Goal: Find specific page/section: Find specific page/section

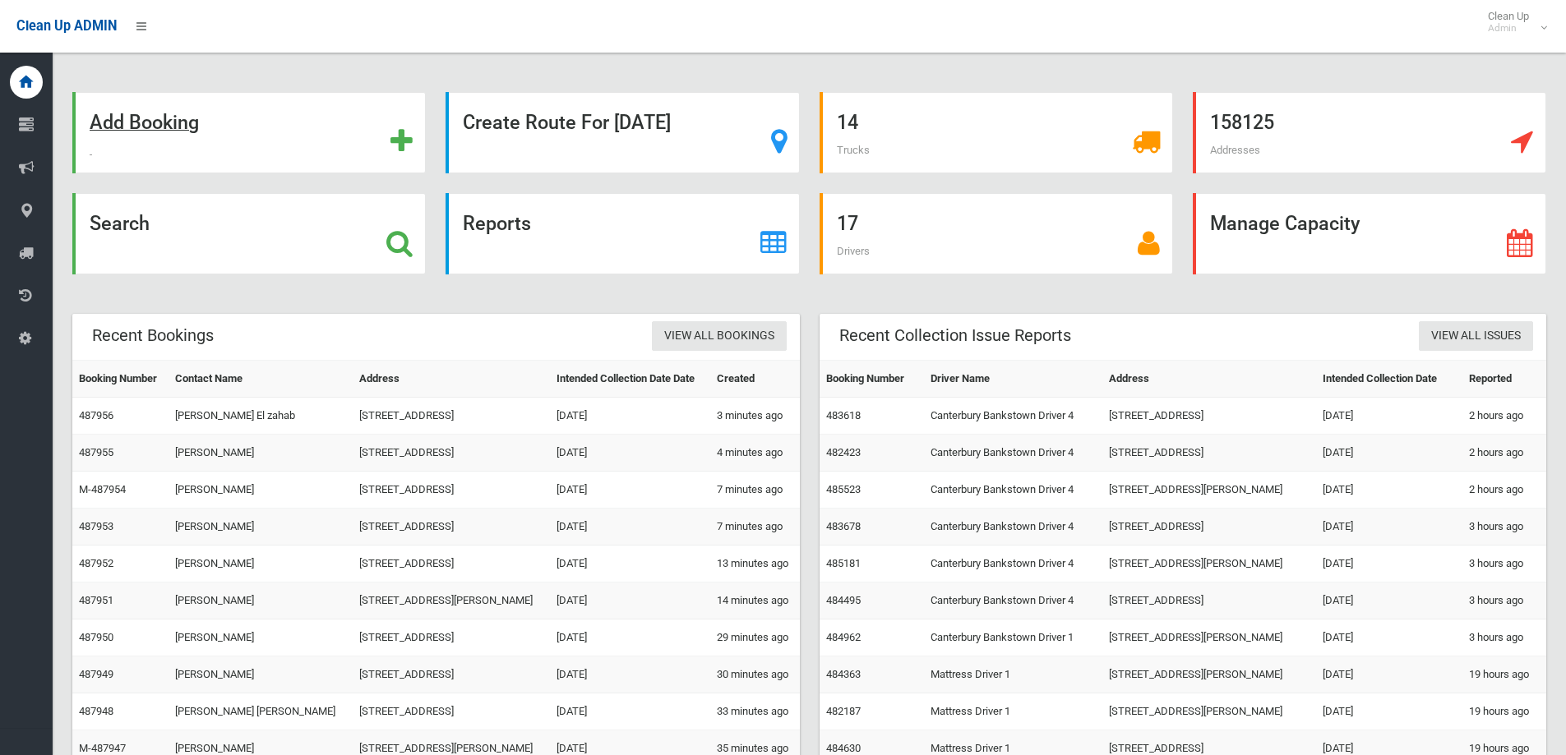
click at [151, 125] on strong "Add Booking" at bounding box center [144, 122] width 109 height 23
click at [131, 225] on strong "Search" at bounding box center [120, 223] width 60 height 23
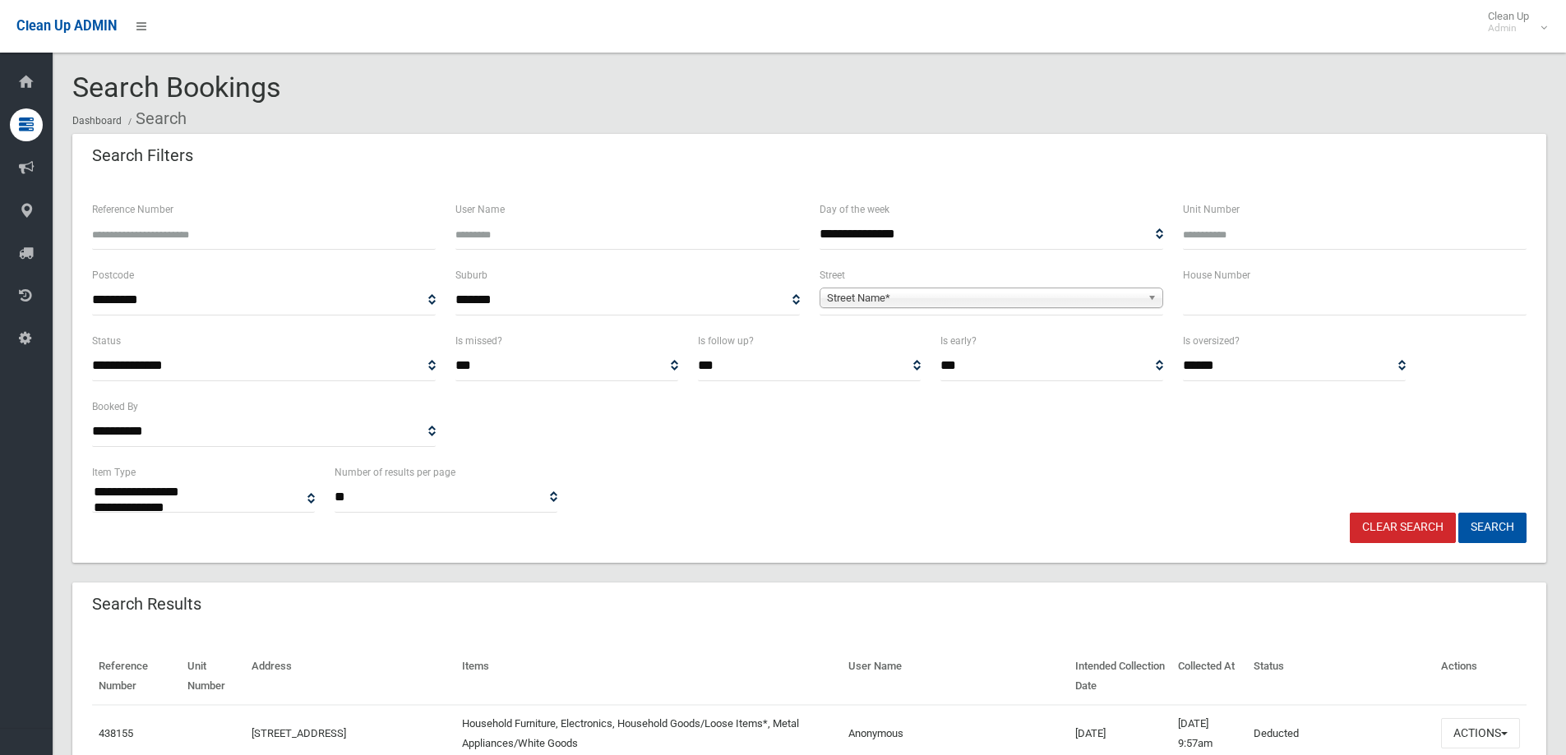
select select
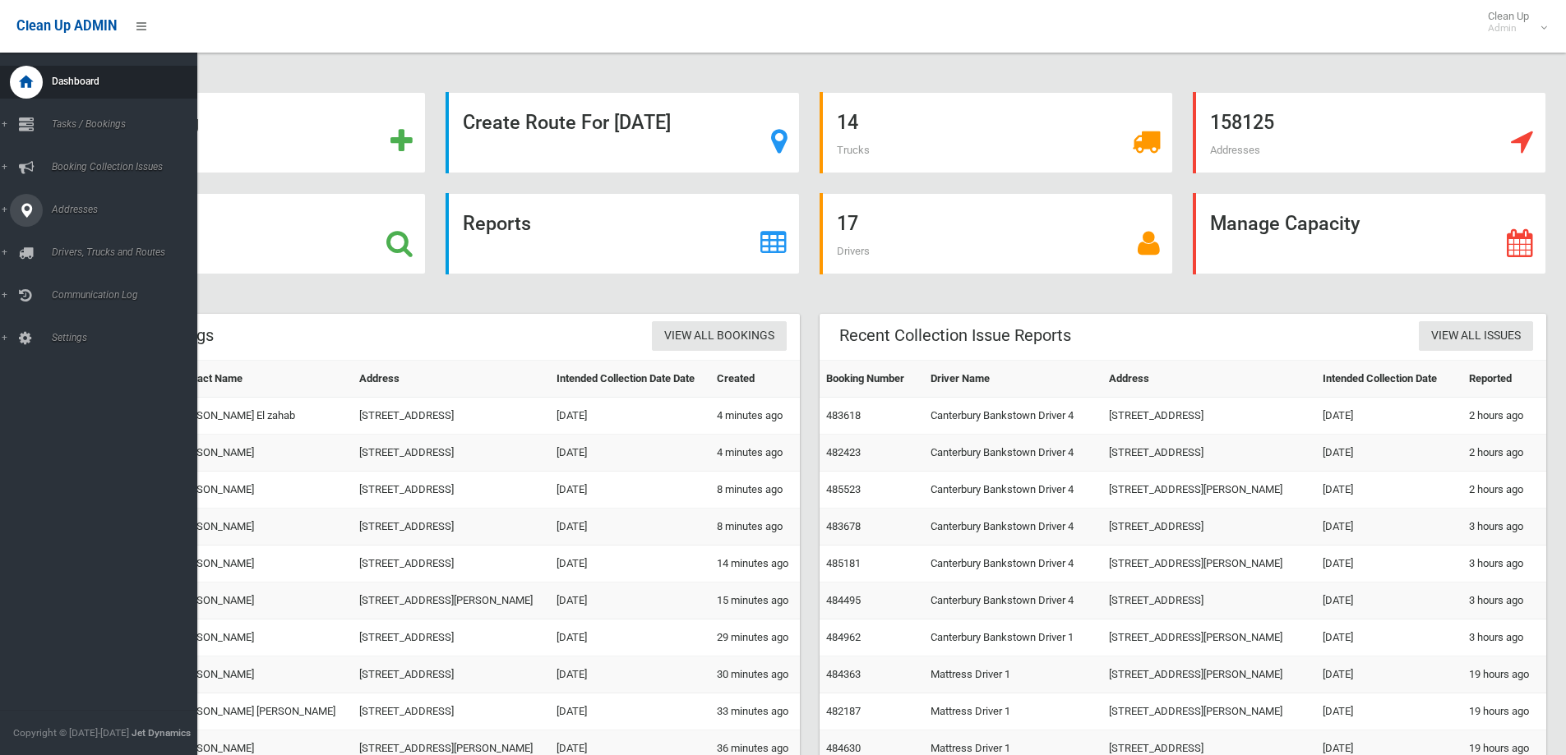
click at [67, 210] on span "Addresses" at bounding box center [128, 210] width 163 height 12
drag, startPoint x: 98, startPoint y: 242, endPoint x: 176, endPoint y: 187, distance: 96.0
click at [98, 241] on span "All Addresses" at bounding box center [121, 239] width 149 height 12
